Goal: Navigation & Orientation: Find specific page/section

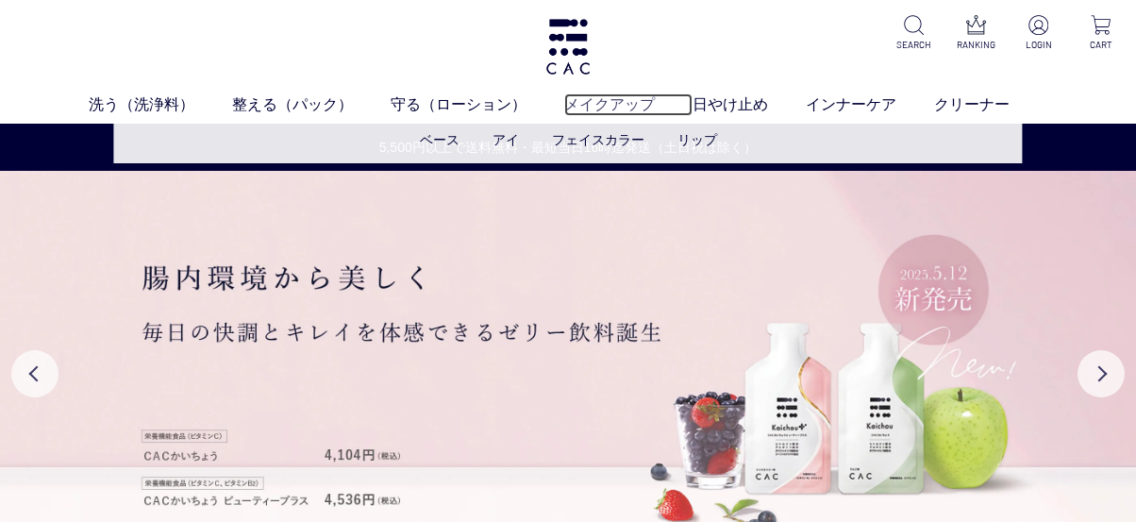
click at [632, 100] on link "メイクアップ" at bounding box center [628, 104] width 128 height 23
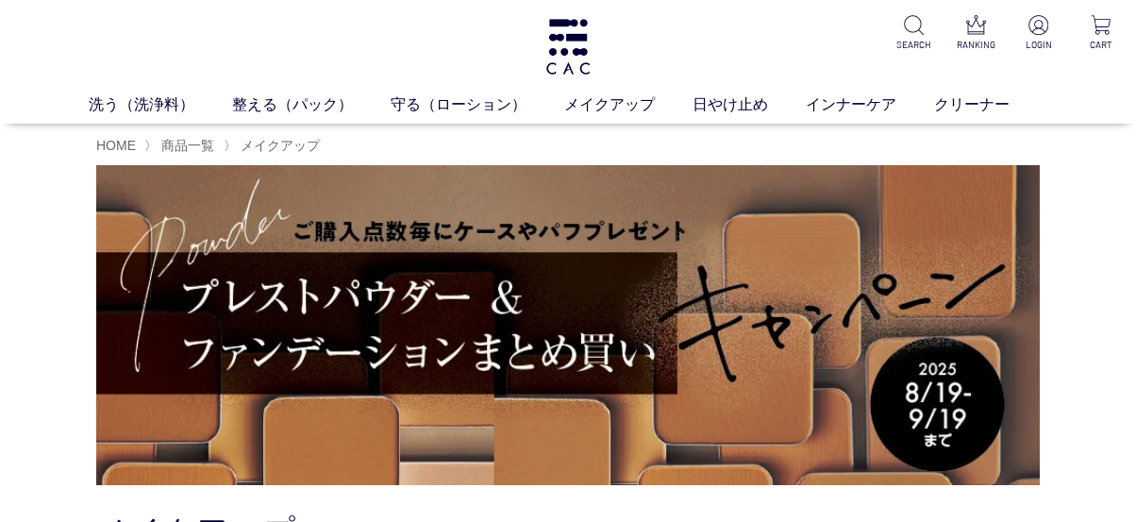
drag, startPoint x: 1100, startPoint y: 185, endPoint x: 1098, endPoint y: 175, distance: 10.5
click at [1100, 182] on div "HOME 〉 商品一覧 〉 メイクアップ" at bounding box center [568, 308] width 1136 height 368
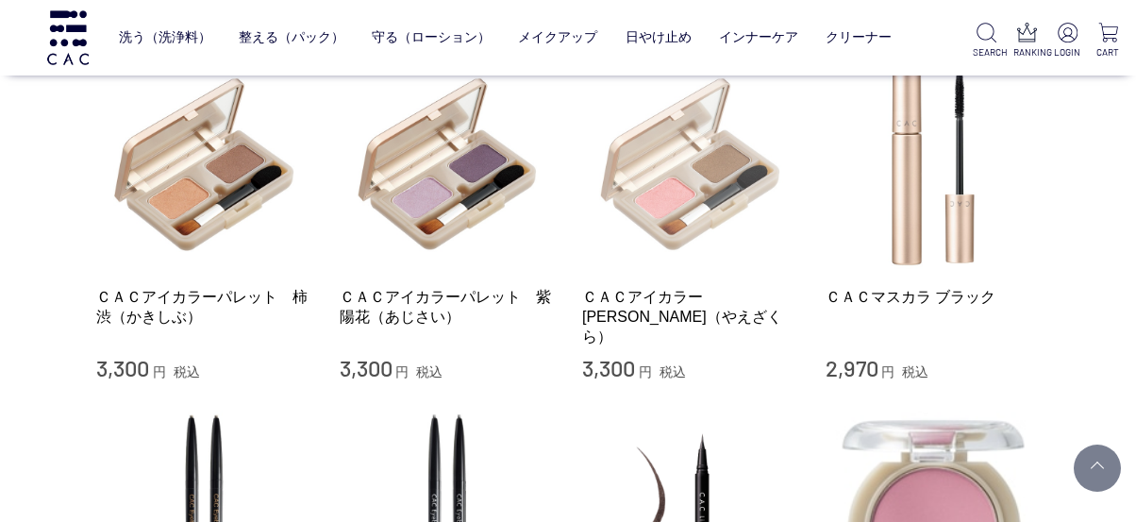
scroll to position [1509, 0]
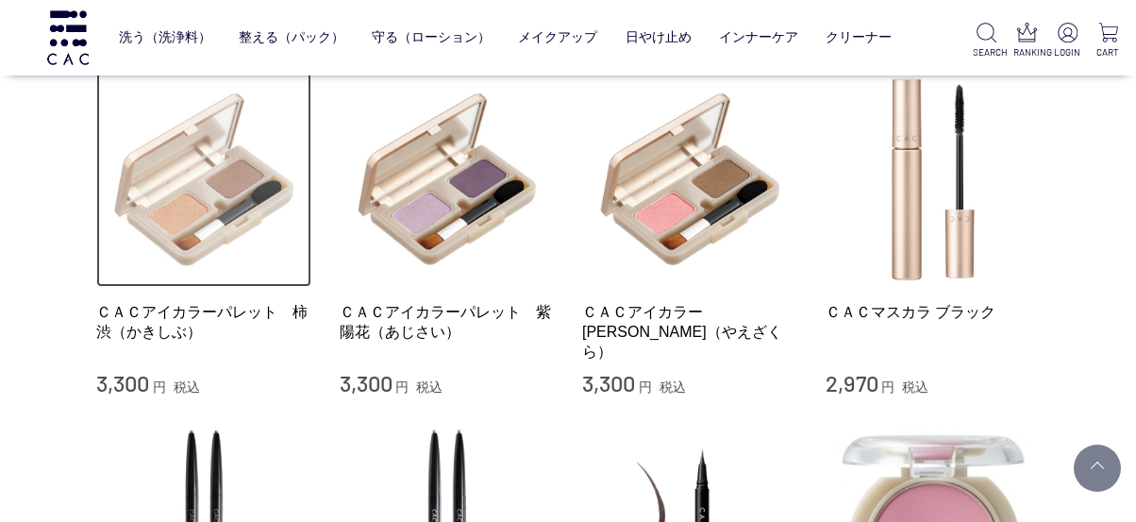
click at [207, 201] on img at bounding box center [203, 179] width 215 height 215
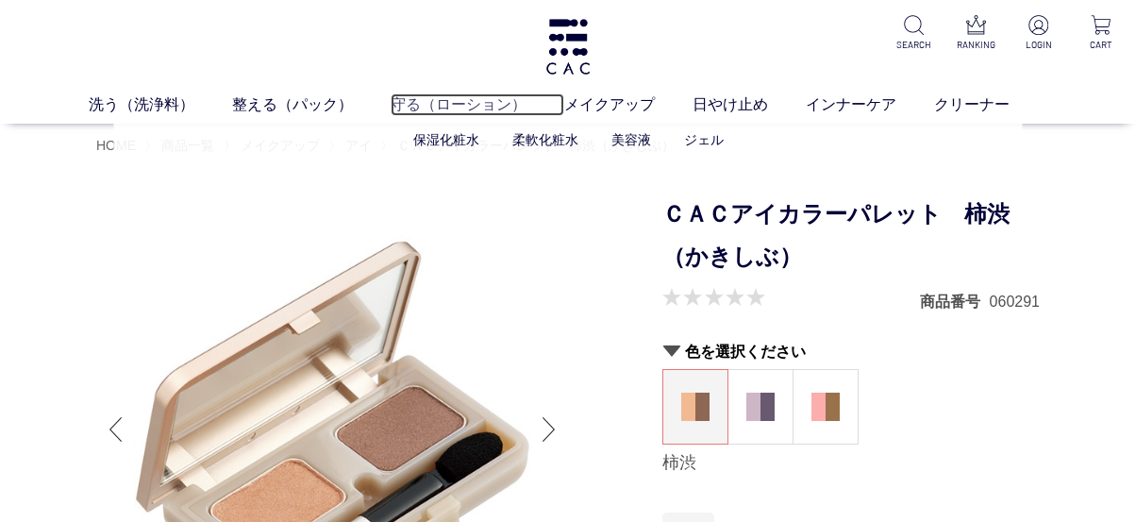
click at [459, 99] on link "守る（ローション）" at bounding box center [478, 104] width 174 height 23
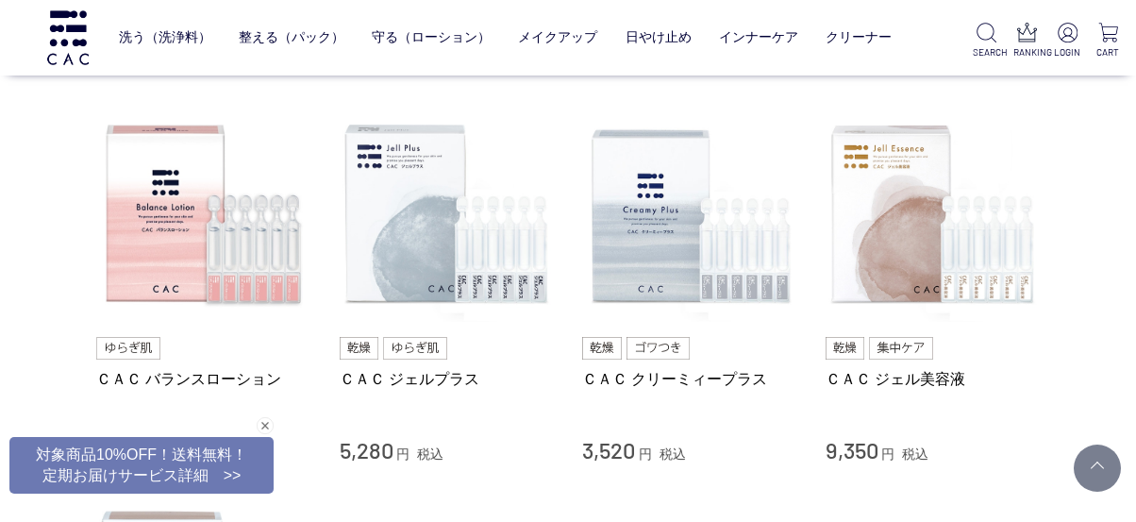
scroll to position [755, 0]
